Goal: Task Accomplishment & Management: Manage account settings

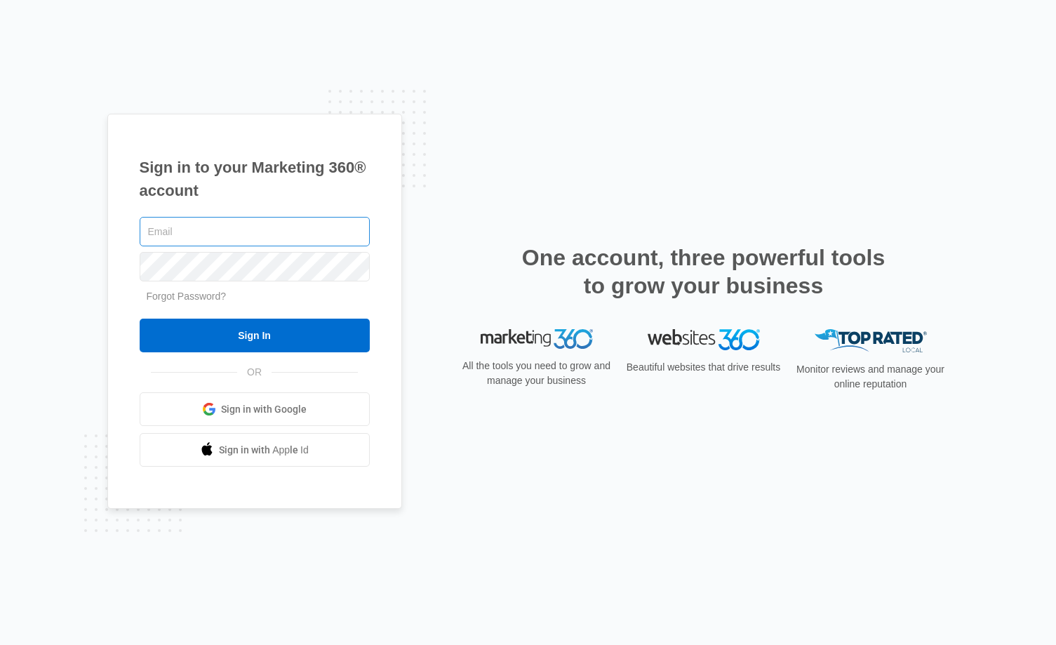
click at [154, 229] on input "text" at bounding box center [255, 231] width 230 height 29
click at [159, 230] on input "text" at bounding box center [255, 231] width 230 height 29
type input "[EMAIL_ADDRESS][DOMAIN_NAME]"
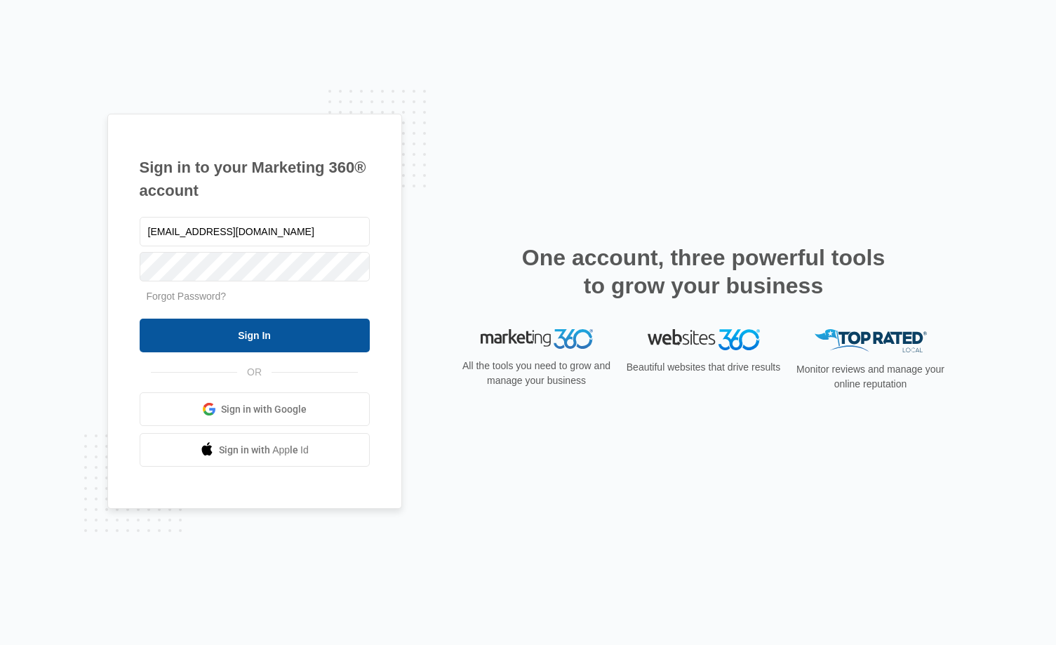
click at [300, 329] on input "Sign In" at bounding box center [255, 336] width 230 height 34
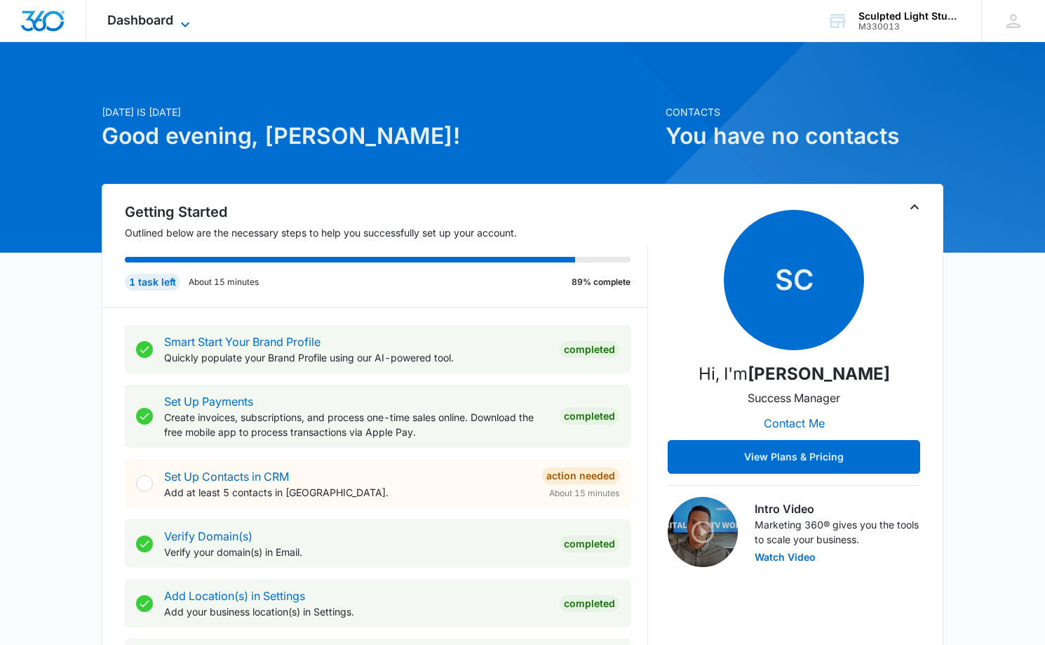
click at [163, 25] on span "Dashboard" at bounding box center [140, 20] width 66 height 15
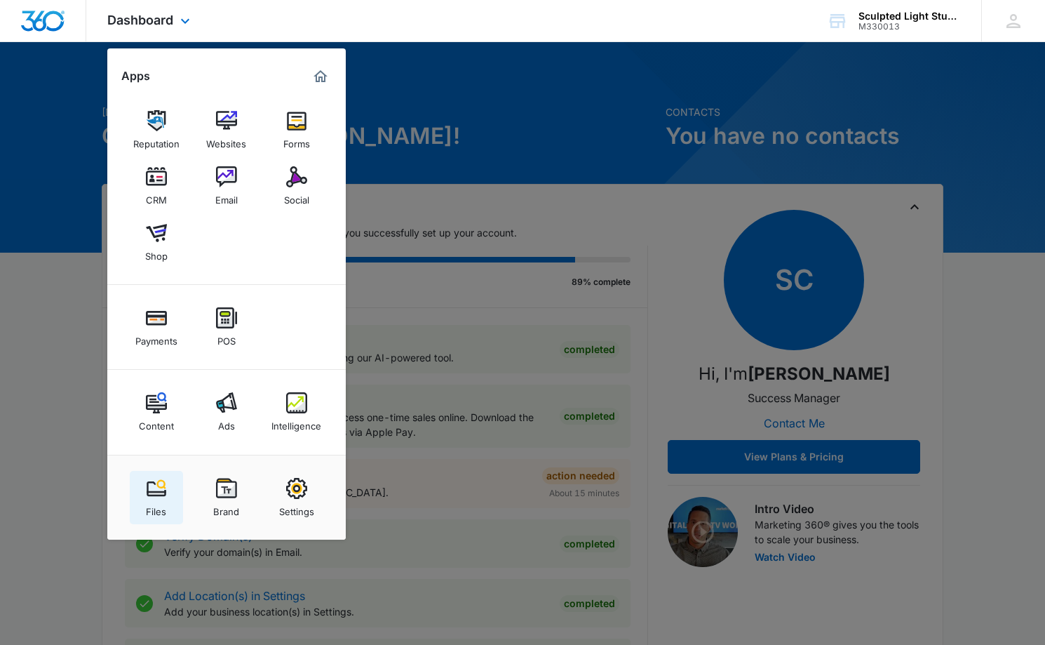
click at [157, 486] on img at bounding box center [156, 488] width 21 height 21
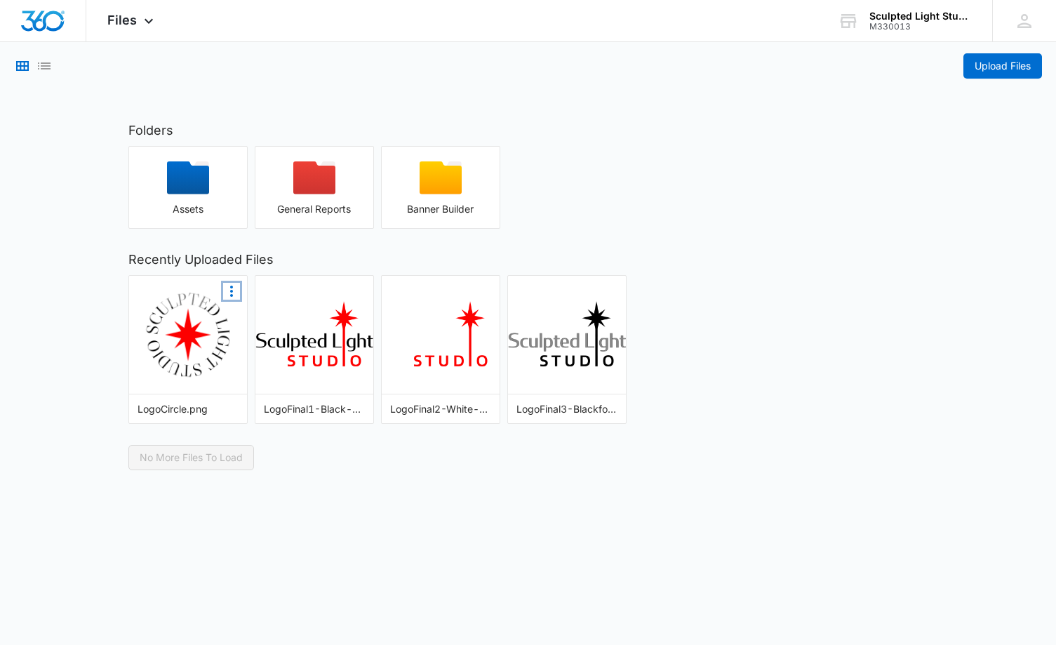
click at [232, 288] on icon "More Options" at bounding box center [231, 291] width 17 height 17
click at [281, 455] on p "No More Files To Load" at bounding box center [528, 457] width 800 height 25
click at [209, 335] on img "button" at bounding box center [188, 335] width 90 height 90
